Goal: Information Seeking & Learning: Find specific fact

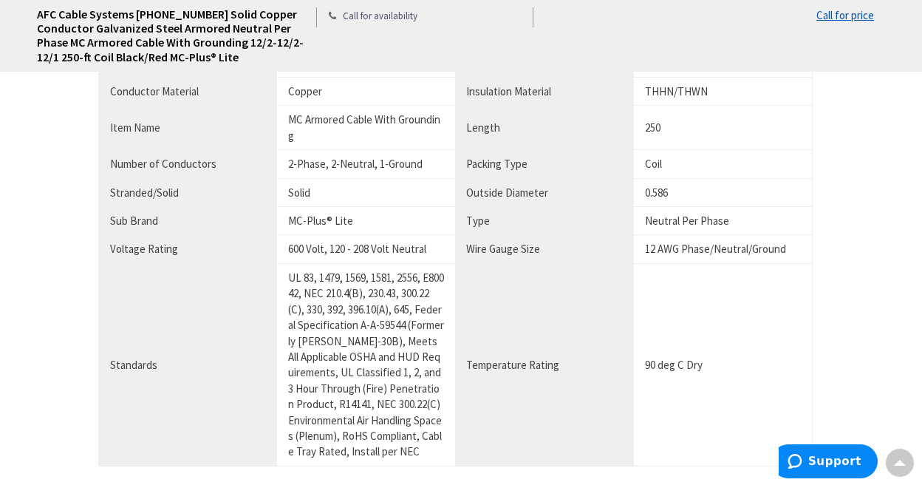
scroll to position [887, 0]
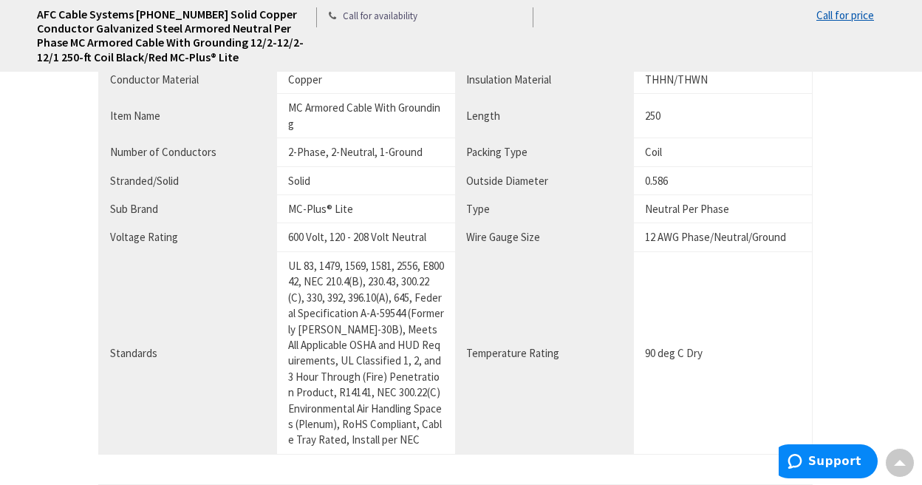
click at [493, 114] on th "Length" at bounding box center [544, 116] width 178 height 44
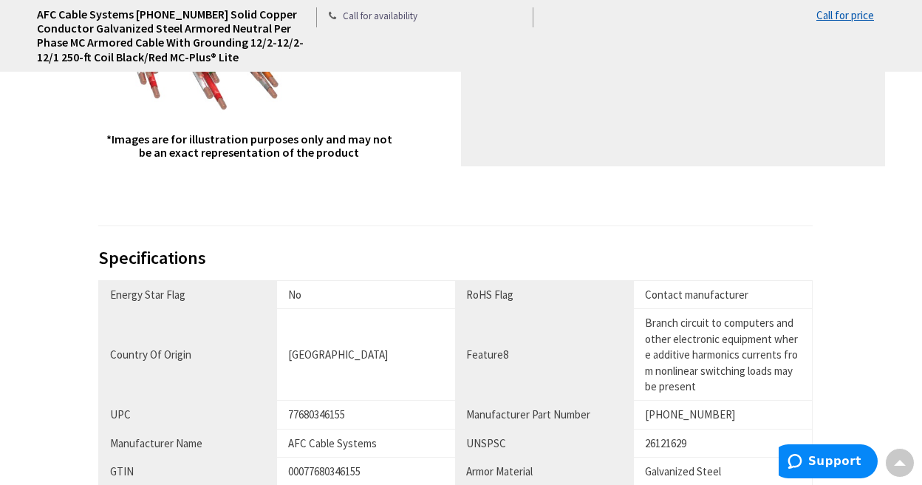
scroll to position [74, 0]
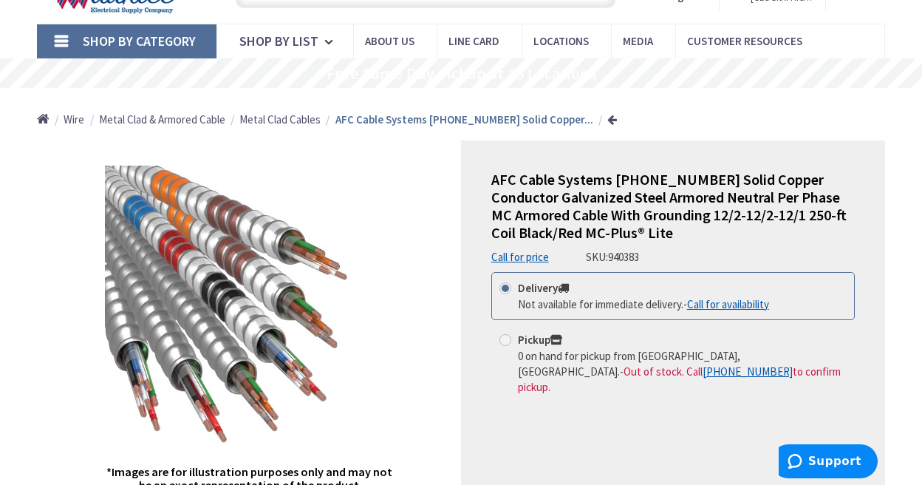
click at [270, 116] on span "Metal Clad Cables" at bounding box center [279, 119] width 81 height 14
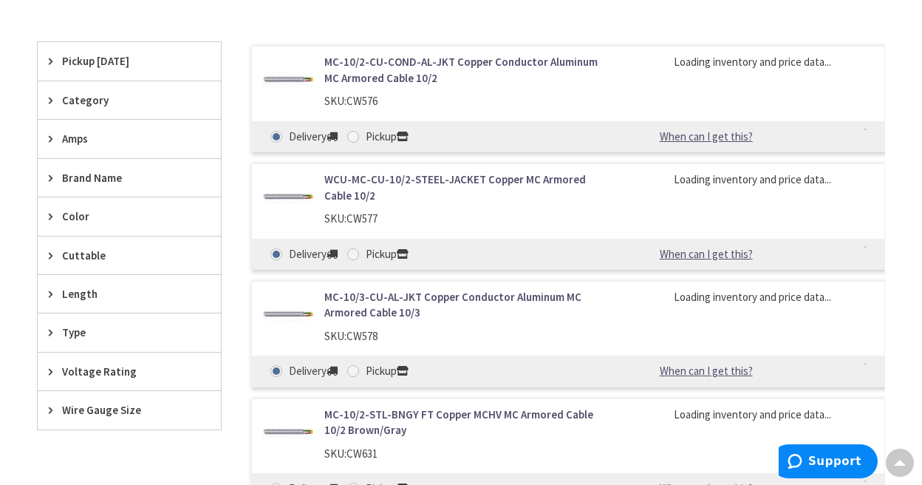
scroll to position [443, 0]
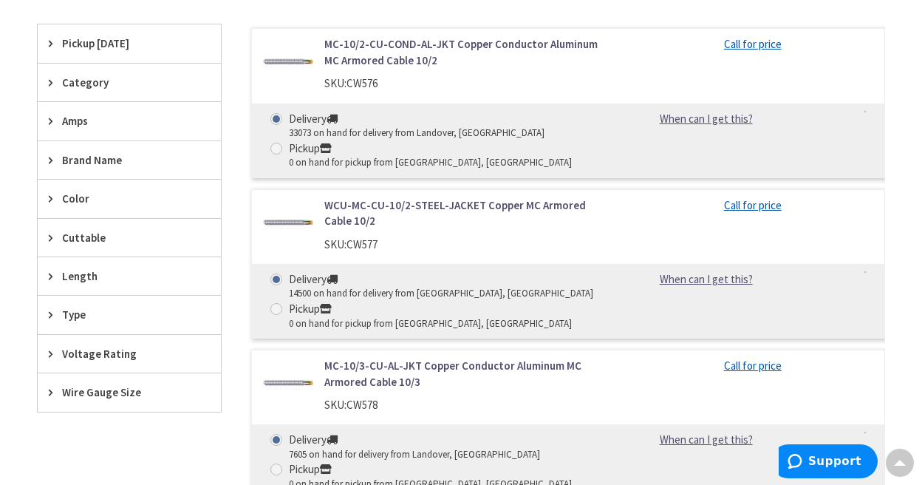
click at [75, 276] on span "Length" at bounding box center [122, 276] width 120 height 16
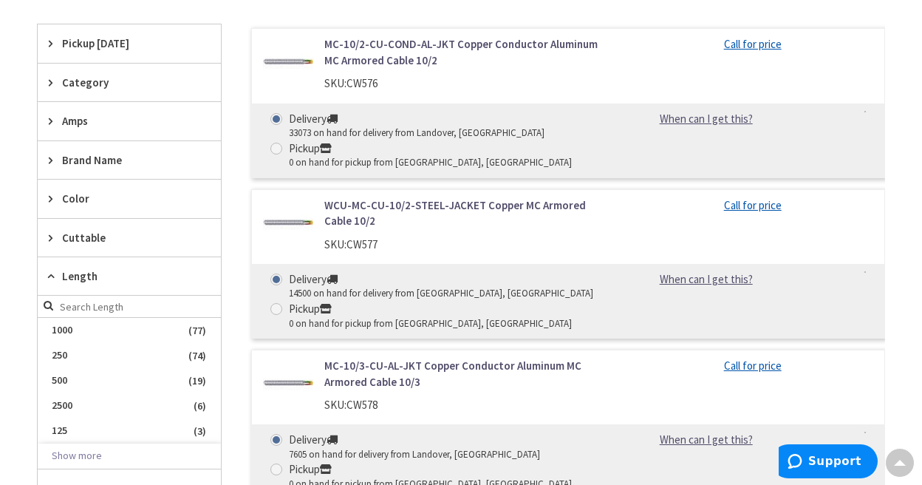
click at [75, 274] on span "Length" at bounding box center [122, 276] width 120 height 16
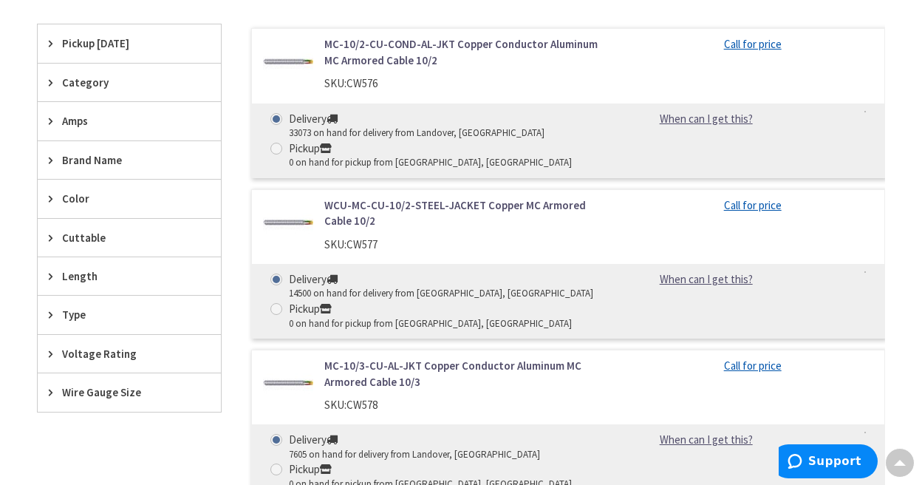
click at [72, 120] on span "Amps" at bounding box center [122, 121] width 120 height 16
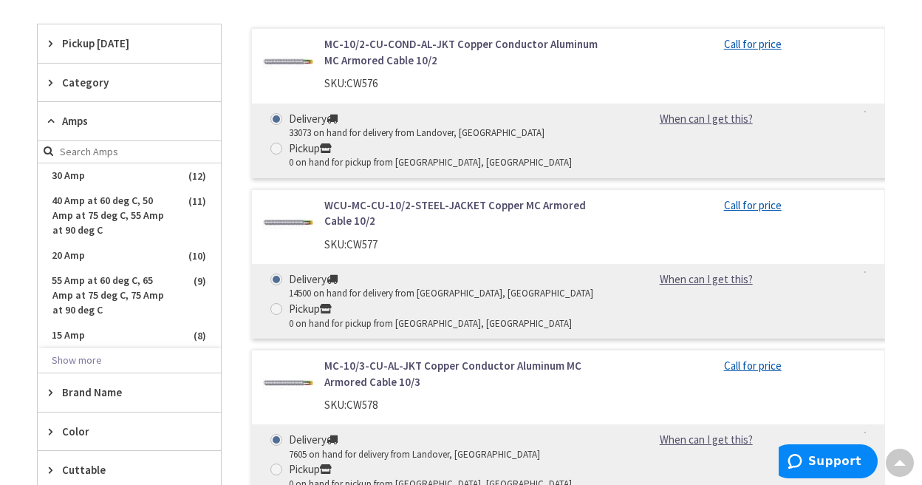
click at [72, 120] on span "Amps" at bounding box center [122, 121] width 120 height 16
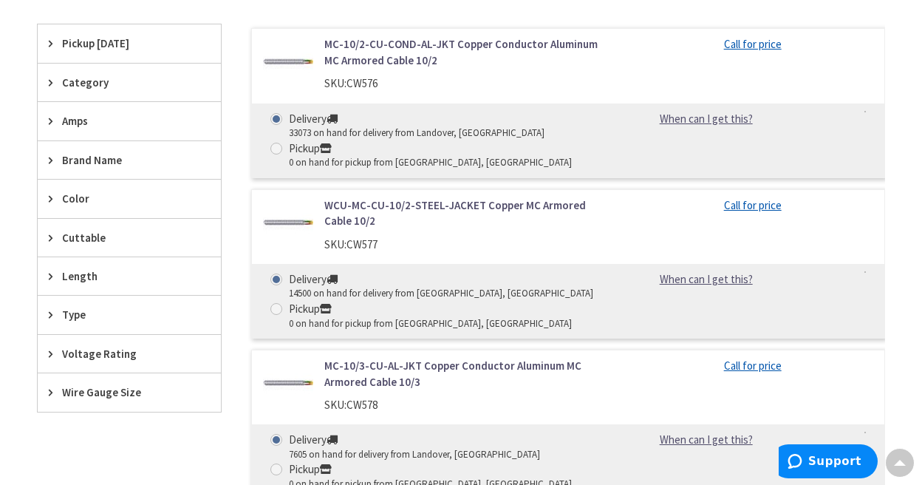
click at [119, 392] on span "Wire Gauge Size" at bounding box center [122, 392] width 120 height 16
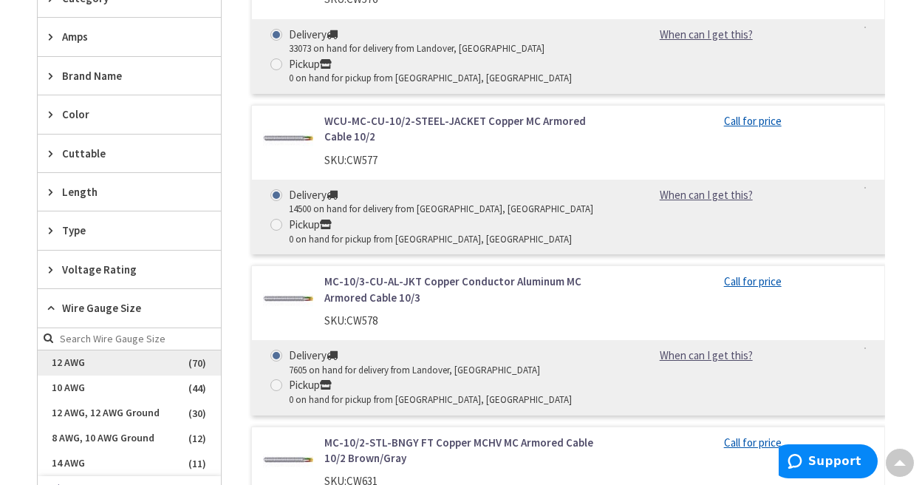
scroll to position [591, 0]
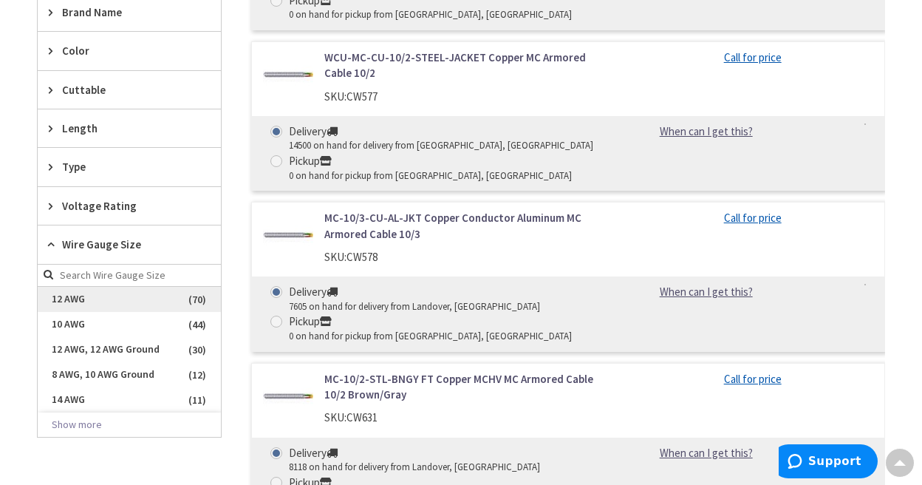
click at [71, 371] on ul "12 AWG (70) 10 AWG (44) 12 AWG, 12 AWG Ground (30) 8 AWG, 10 AWG Ground (12) 14…" at bounding box center [129, 350] width 183 height 126
click at [71, 296] on span "12 AWG" at bounding box center [129, 299] width 183 height 25
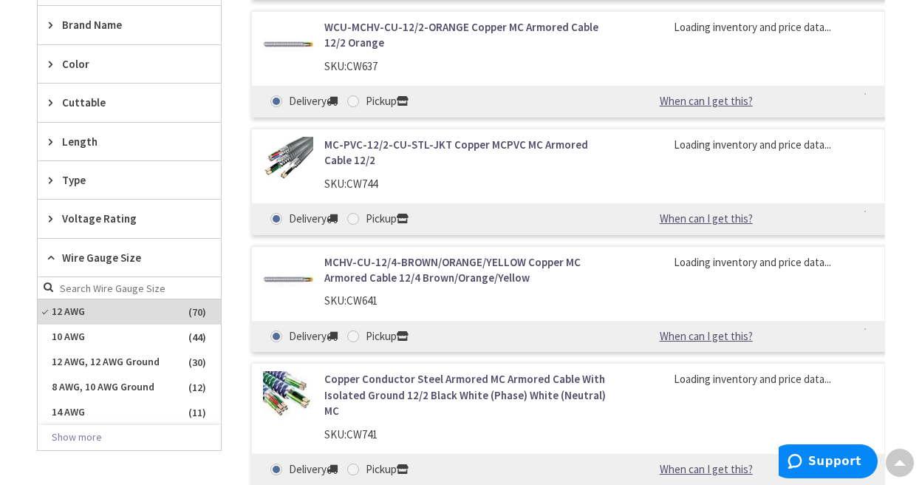
scroll to position [604, 0]
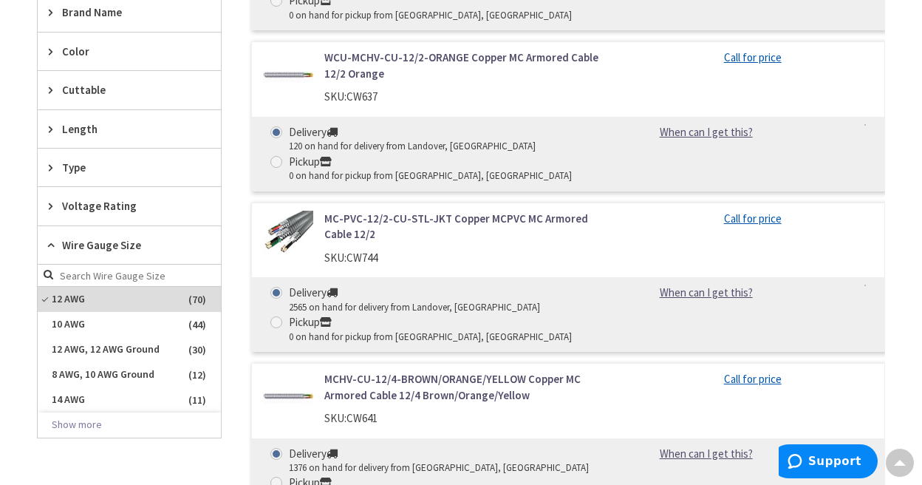
click at [52, 242] on icon at bounding box center [54, 244] width 11 height 11
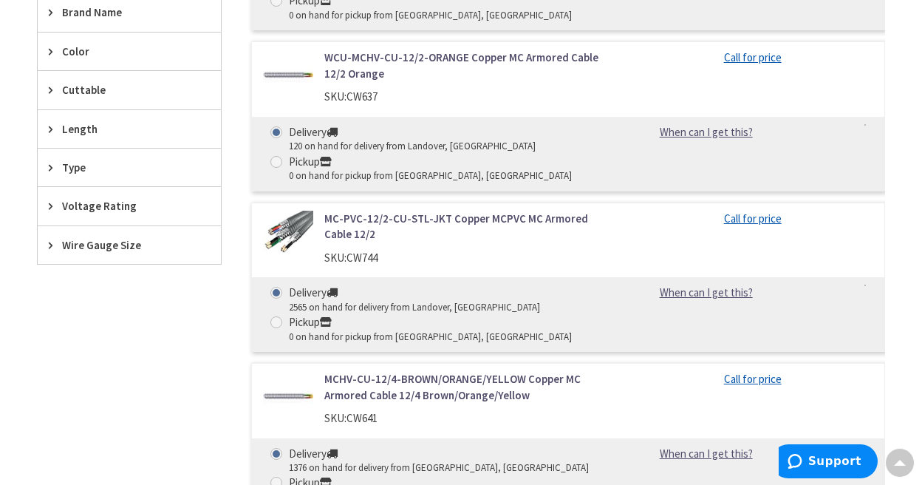
click at [52, 202] on icon at bounding box center [54, 205] width 11 height 11
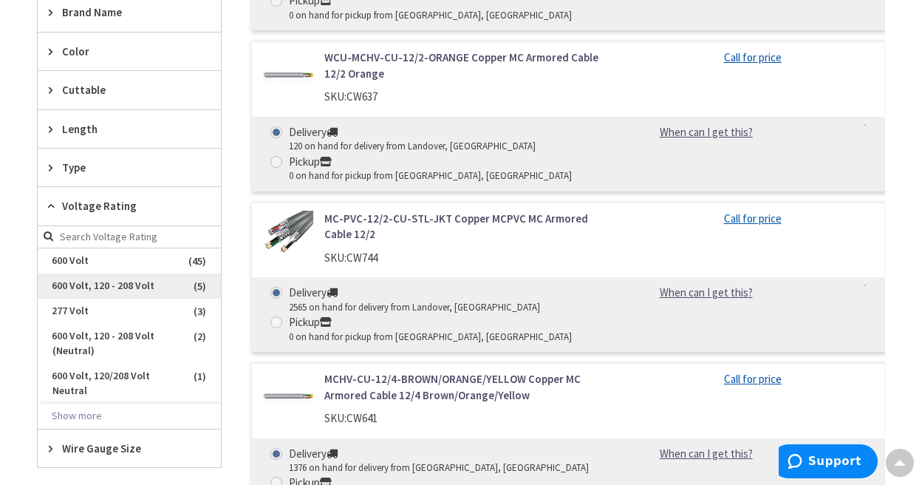
click at [86, 284] on span "600 Volt, 120 - 208 Volt" at bounding box center [129, 285] width 183 height 25
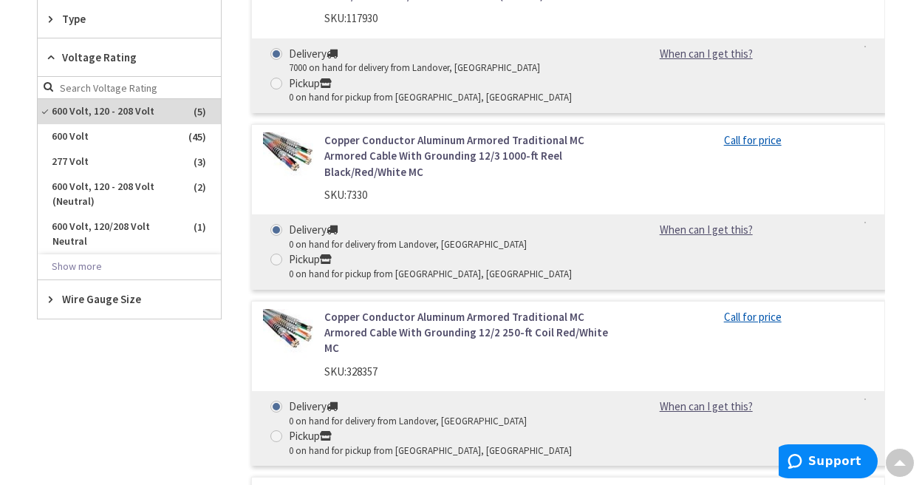
scroll to position [713, 0]
click at [64, 267] on button "Show more" at bounding box center [129, 267] width 183 height 25
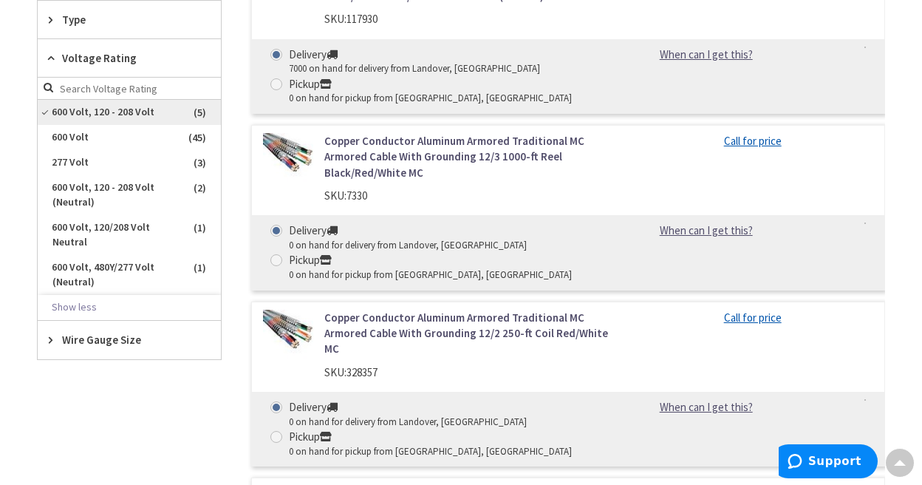
click at [66, 115] on span "600 Volt, 120 - 208 Volt" at bounding box center [129, 112] width 183 height 25
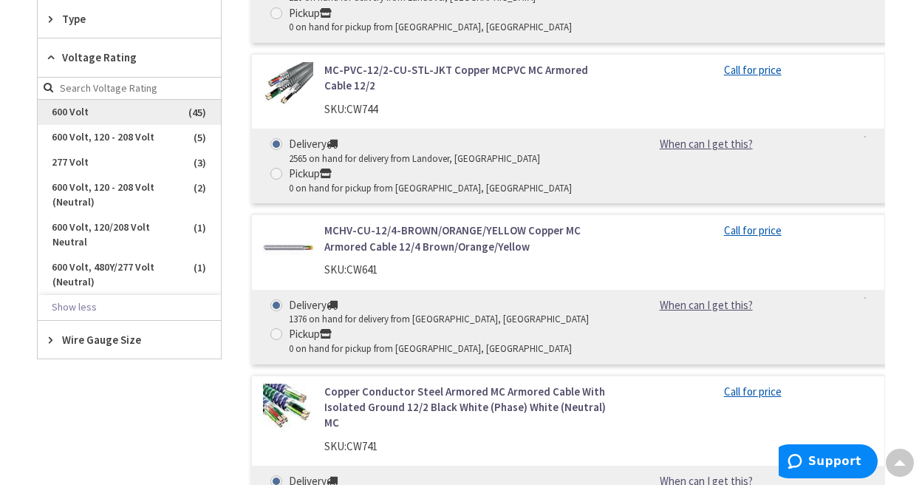
click at [81, 113] on span "600 Volt" at bounding box center [129, 112] width 183 height 25
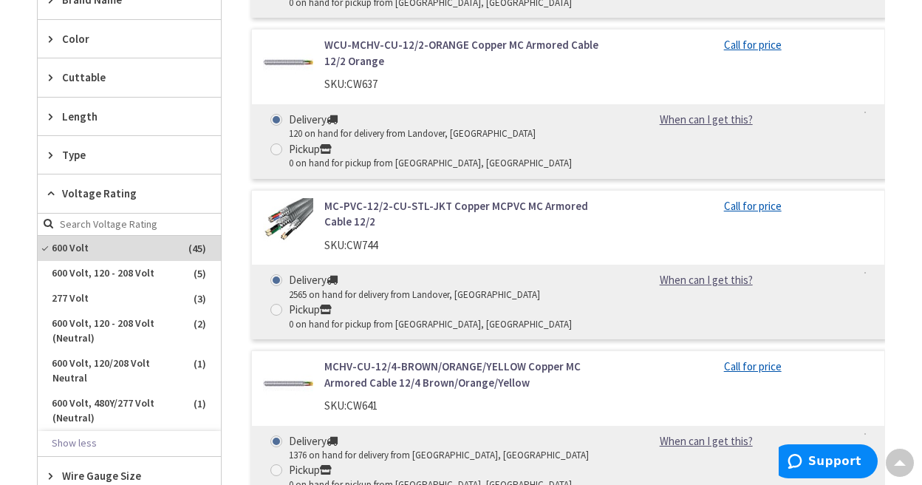
scroll to position [604, 0]
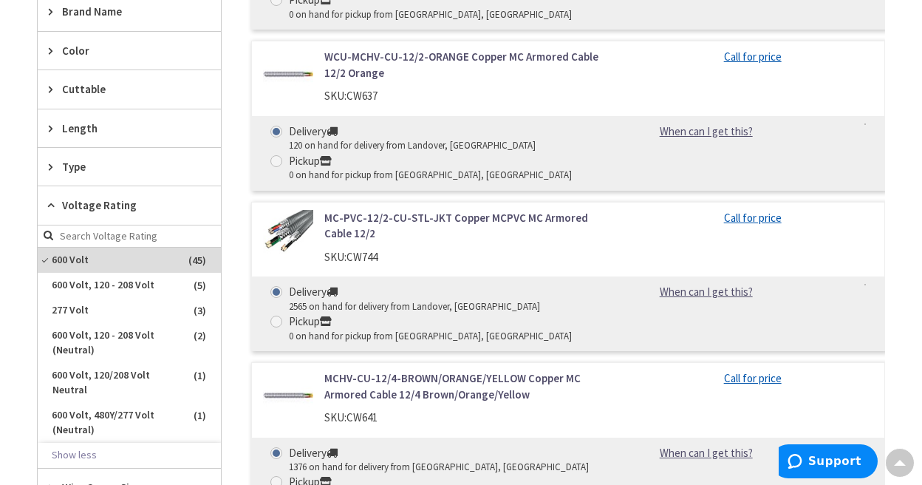
click at [55, 202] on icon at bounding box center [54, 205] width 11 height 11
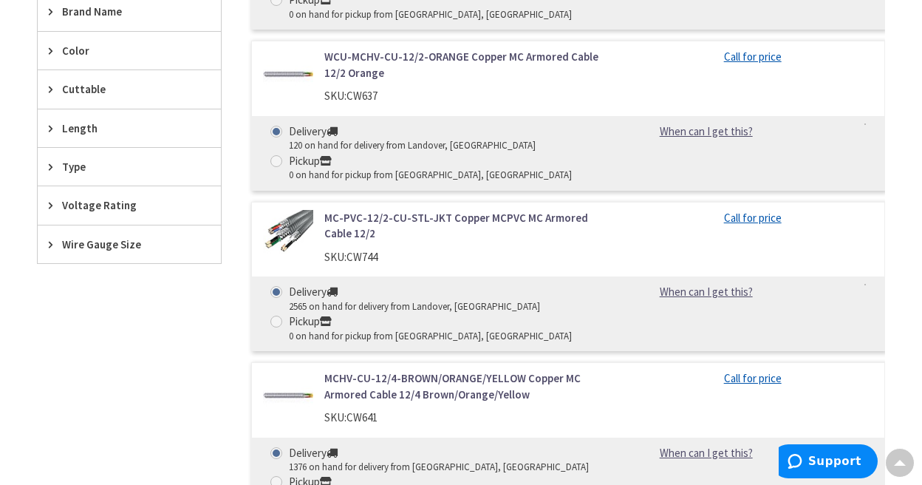
click at [61, 168] on div "Type" at bounding box center [129, 167] width 183 height 38
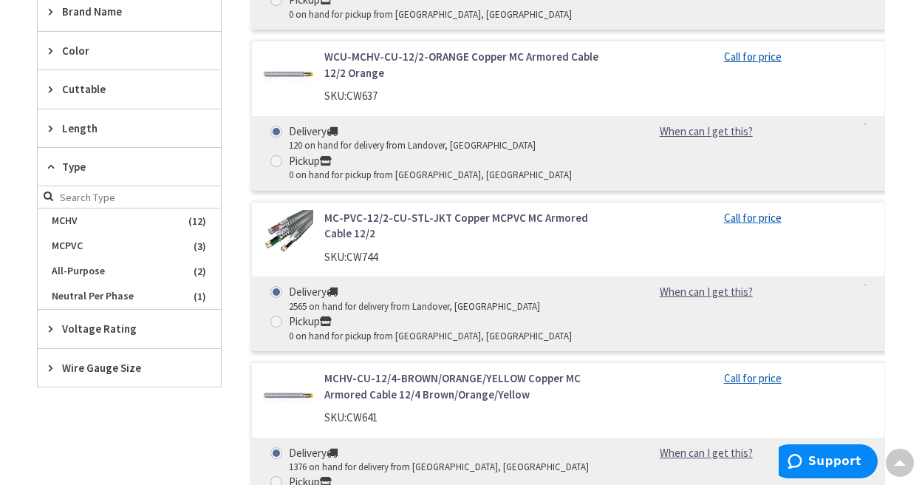
click at [52, 167] on icon at bounding box center [54, 166] width 11 height 11
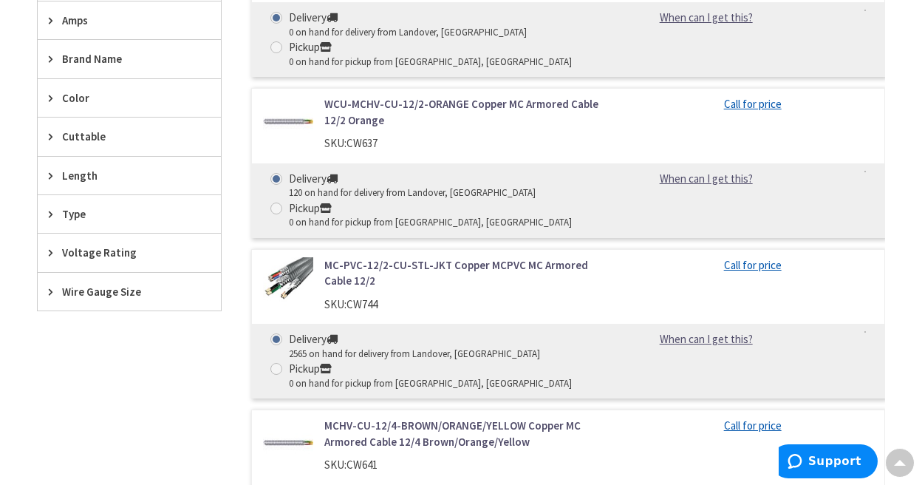
scroll to position [531, 0]
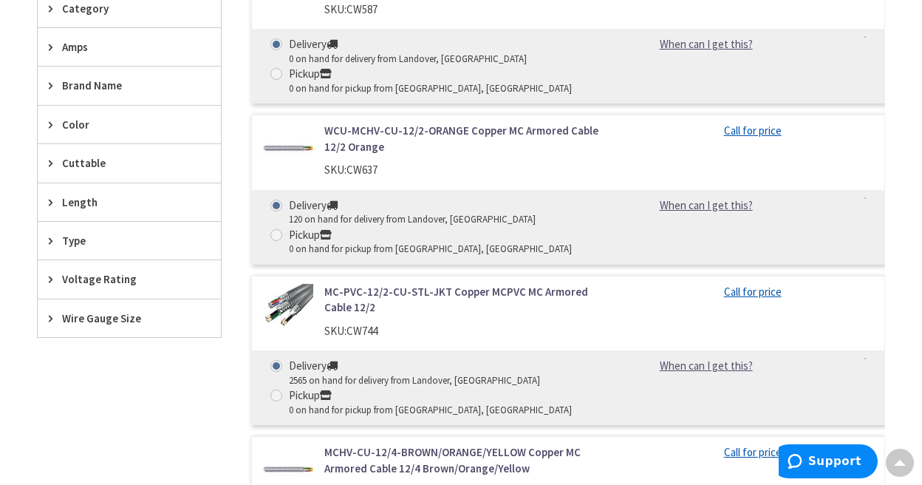
click at [49, 206] on icon at bounding box center [54, 202] width 11 height 11
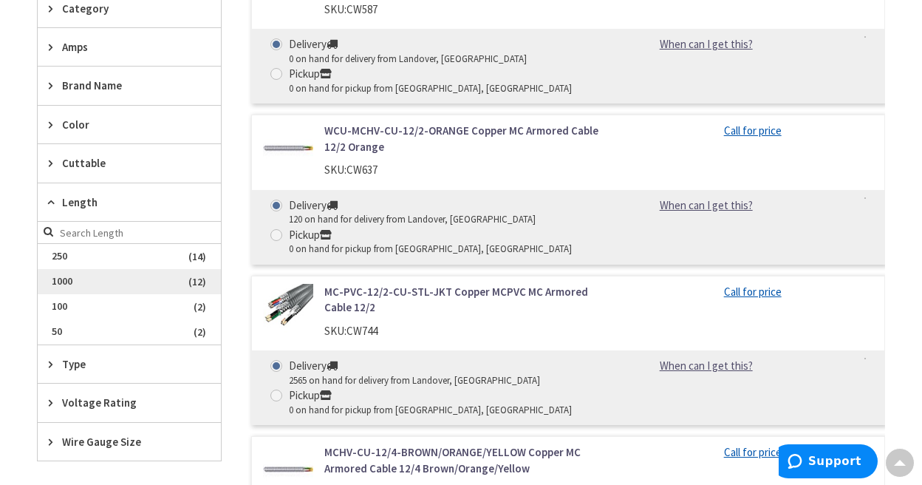
click at [78, 276] on span "1000" at bounding box center [129, 281] width 183 height 25
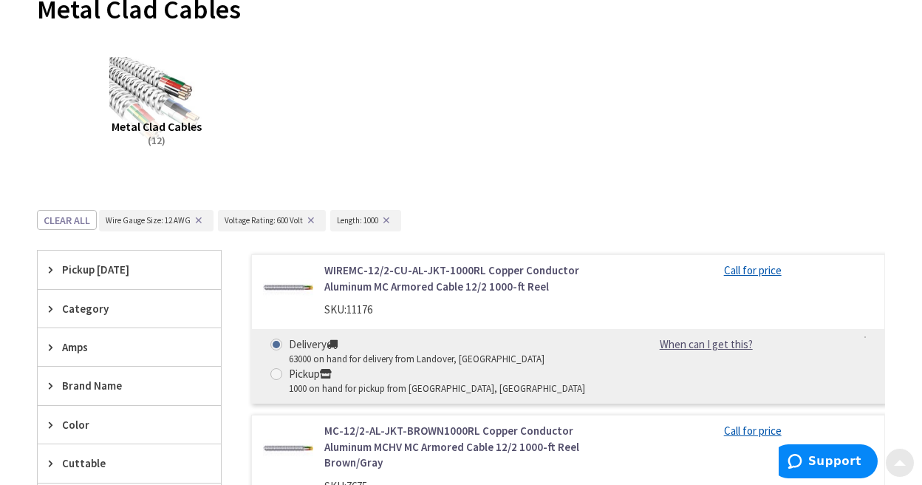
scroll to position [235, 0]
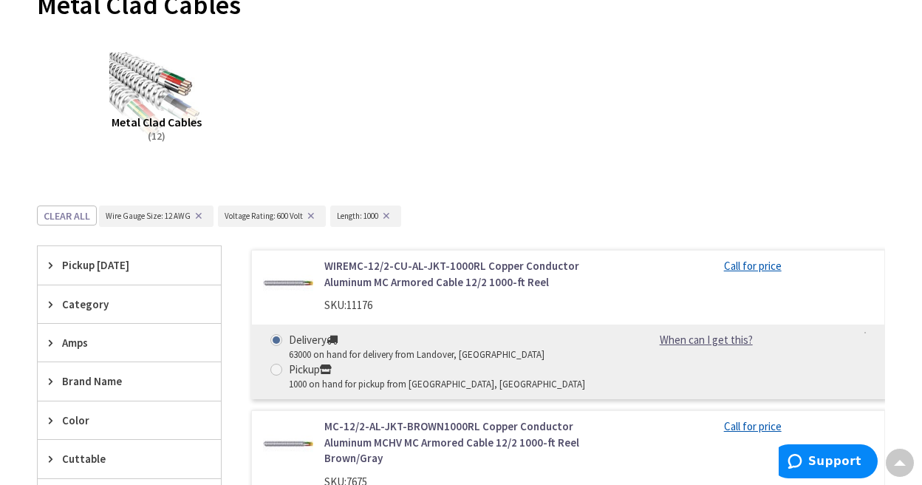
click at [196, 215] on button "✕" at bounding box center [199, 216] width 16 height 10
click at [194, 214] on button "✕" at bounding box center [192, 216] width 16 height 10
click at [159, 214] on button "✕" at bounding box center [155, 216] width 16 height 10
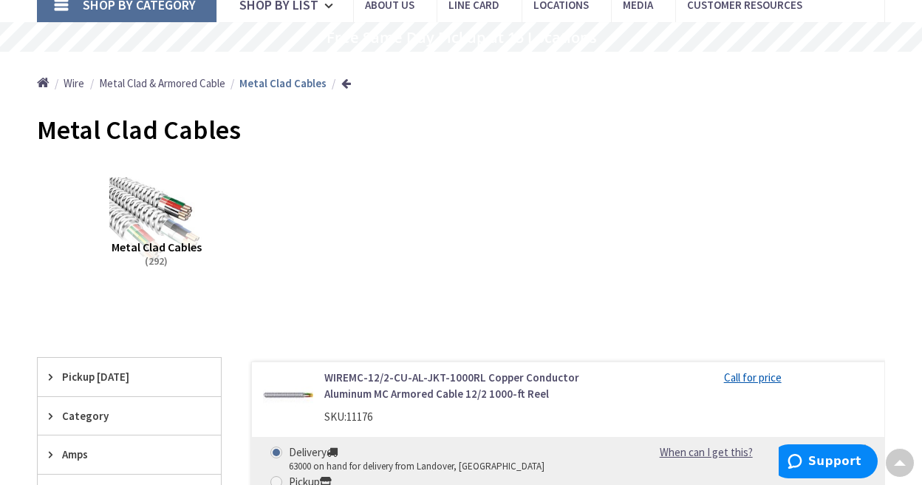
scroll to position [0, 0]
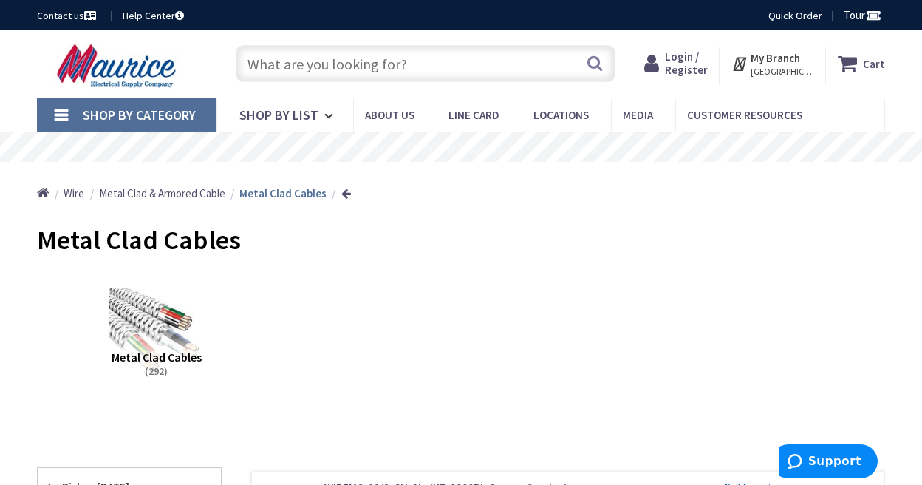
click at [360, 72] on input "text" at bounding box center [426, 63] width 380 height 37
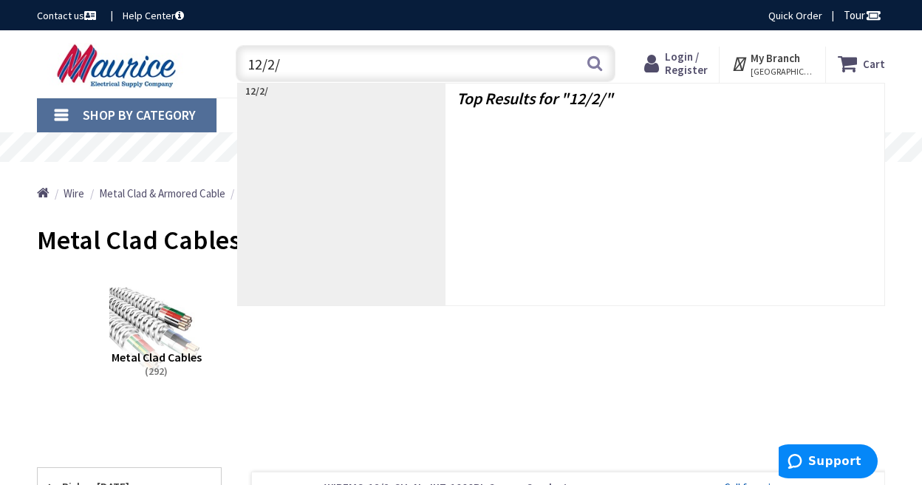
type input "12/2/2"
